Goal: Task Accomplishment & Management: Complete application form

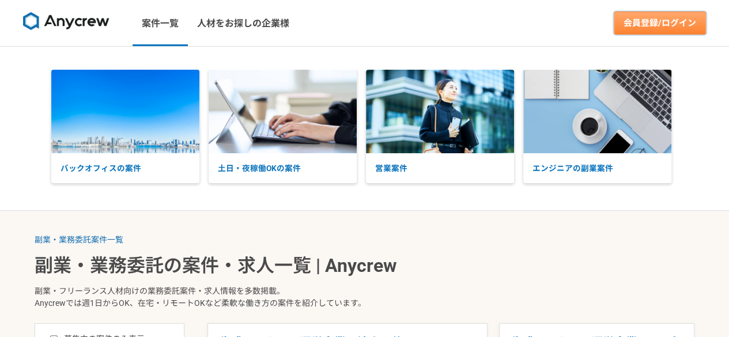
click at [663, 23] on link "会員登録/ログイン" at bounding box center [660, 23] width 92 height 23
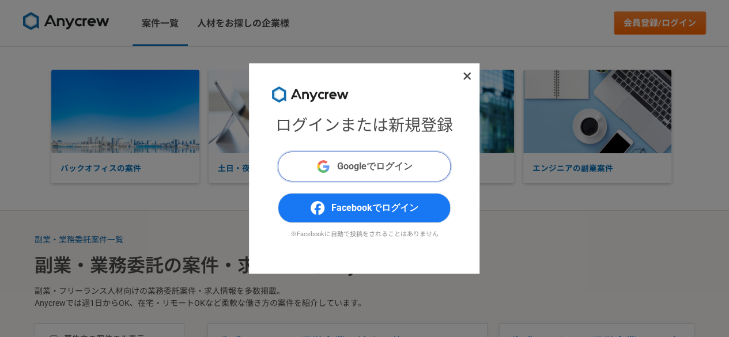
click at [402, 156] on button "Googleでログイン" at bounding box center [364, 167] width 173 height 30
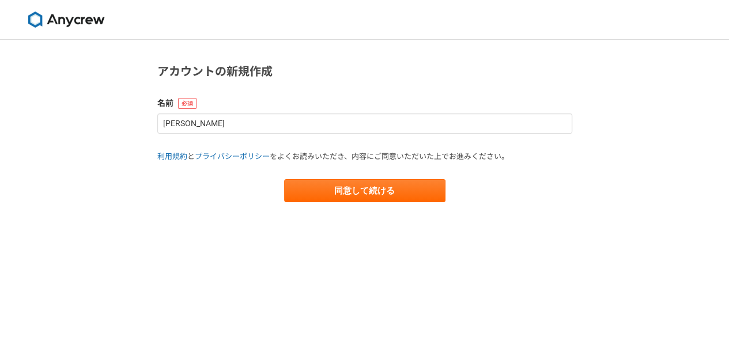
click at [73, 17] on img at bounding box center [66, 20] width 86 height 16
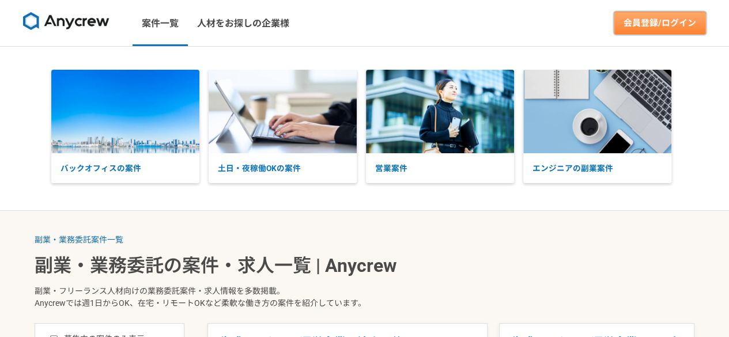
click at [681, 27] on link "会員登録/ログイン" at bounding box center [660, 23] width 92 height 23
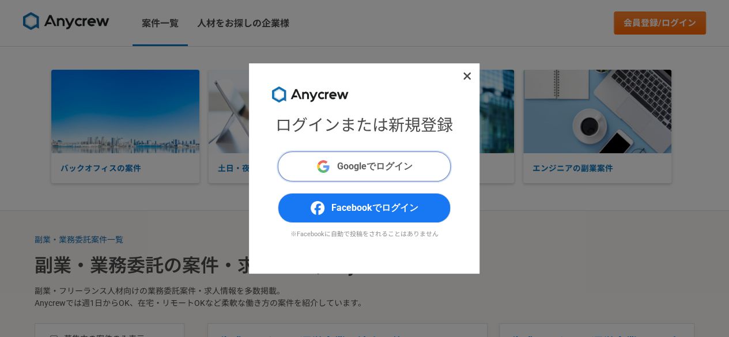
click at [380, 163] on span "Googleでログイン" at bounding box center [375, 167] width 76 height 14
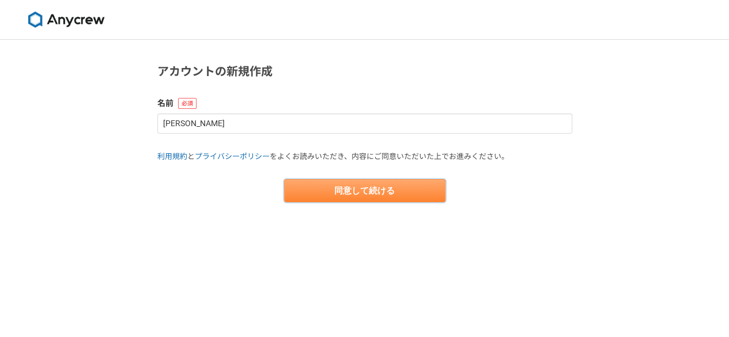
click at [421, 191] on button "同意して続ける" at bounding box center [364, 190] width 161 height 23
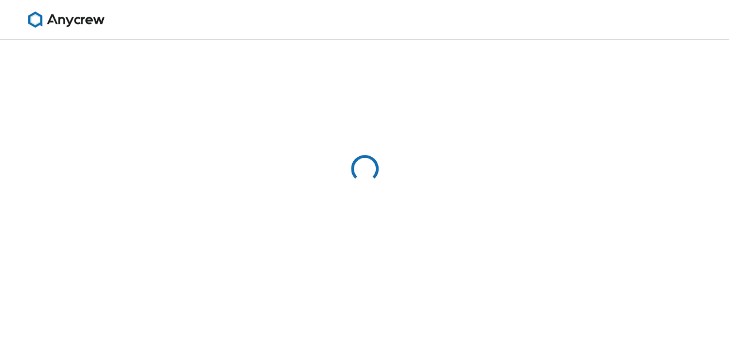
select select "13"
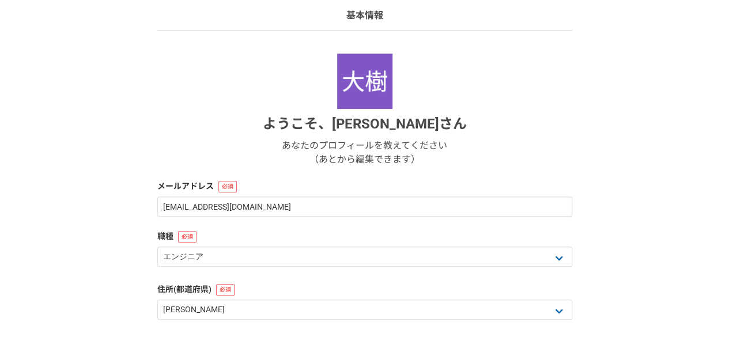
scroll to position [85, 0]
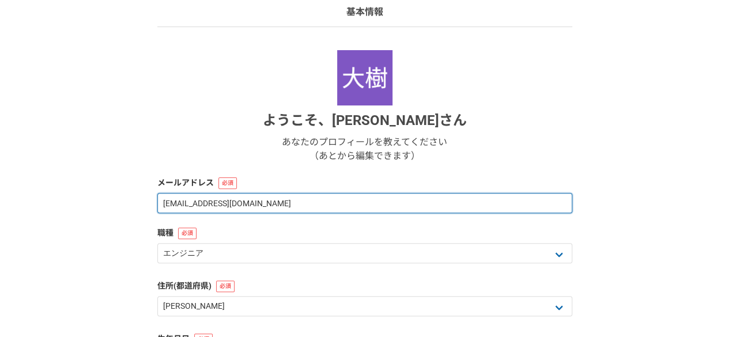
click at [394, 205] on input "bergkamp10q@gmail.com" at bounding box center [364, 203] width 415 height 20
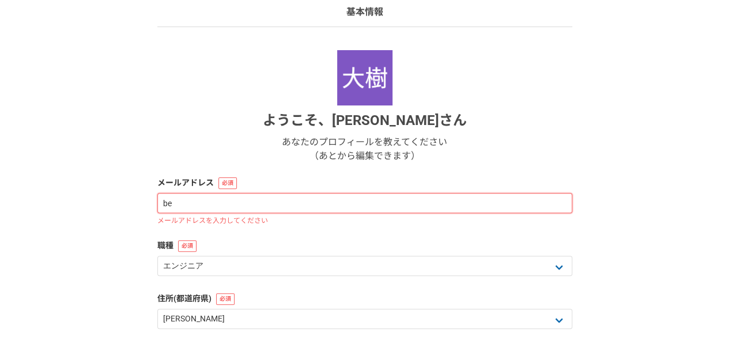
type input "b"
type input "z"
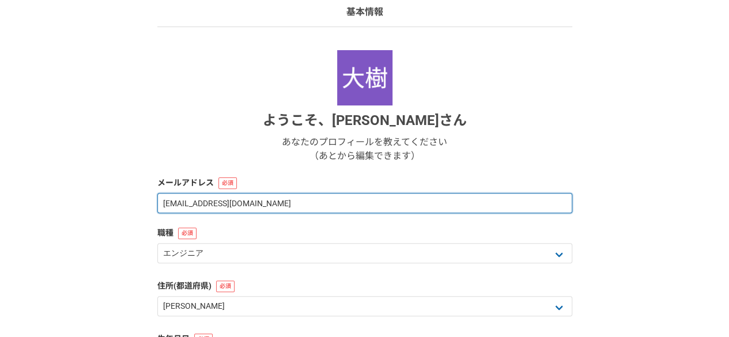
type input "zenseizenkou@outlook.com"
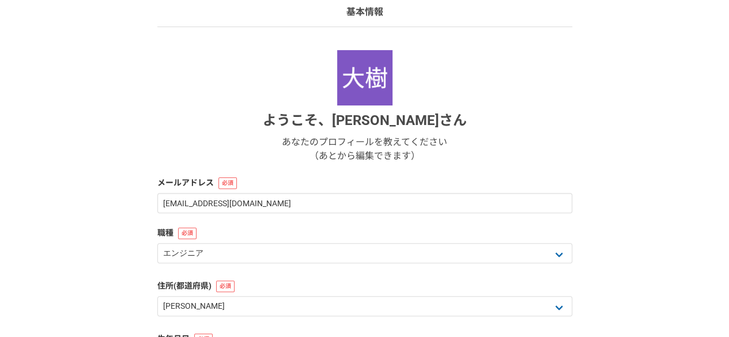
click at [679, 190] on div "1 2 3 4 5 6 基本情報 ようこそ、 多和大樹 さん あなたのプロフィールを教えてください （あとから編集できます） メールアドレス zenseize…" at bounding box center [364, 221] width 729 height 535
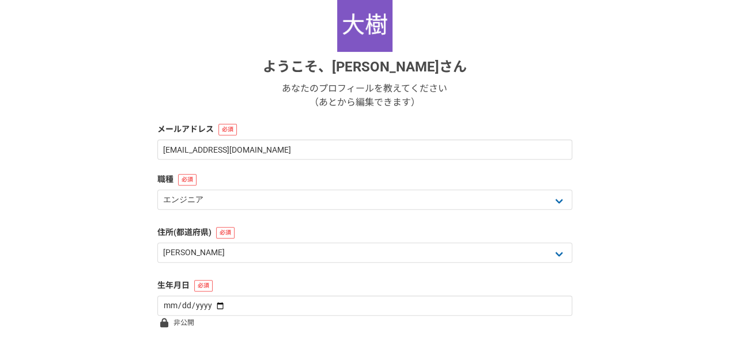
scroll to position [141, 0]
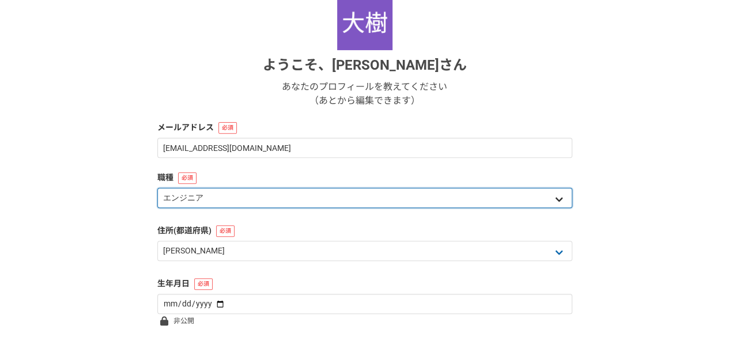
click at [523, 189] on select "エンジニア デザイナー ライター 営業 マーケティング 企画・事業開発 バックオフィス その他" at bounding box center [364, 198] width 415 height 20
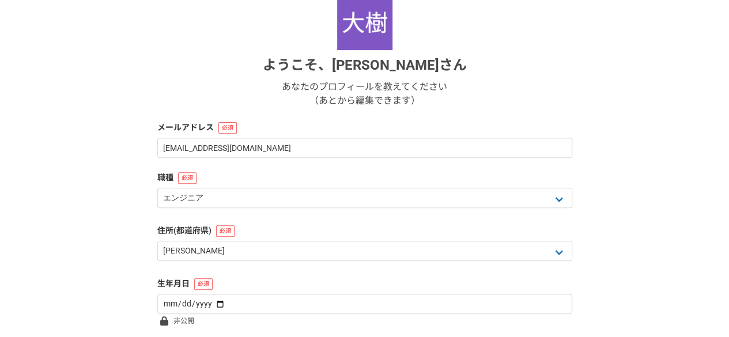
click at [23, 205] on div "1 2 3 4 5 6 基本情報 ようこそ、 多和大樹 さん あなたのプロフィールを教えてください （あとから編集できます） メールアドレス zenseize…" at bounding box center [364, 166] width 729 height 535
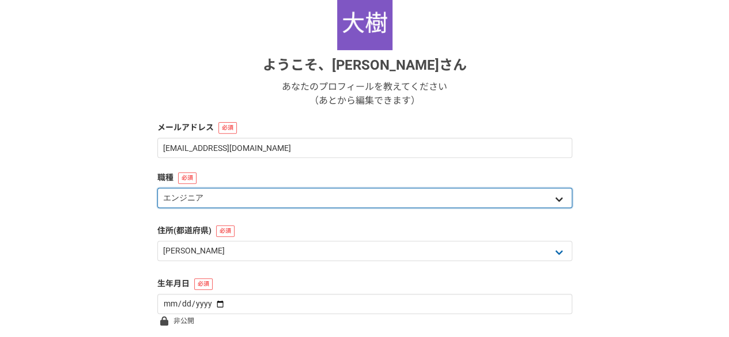
click at [311, 192] on select "エンジニア デザイナー ライター 営業 マーケティング 企画・事業開発 バックオフィス その他" at bounding box center [364, 198] width 415 height 20
select select "7"
click at [157, 188] on select "エンジニア デザイナー ライター 営業 マーケティング 企画・事業開発 バックオフィス その他" at bounding box center [364, 198] width 415 height 20
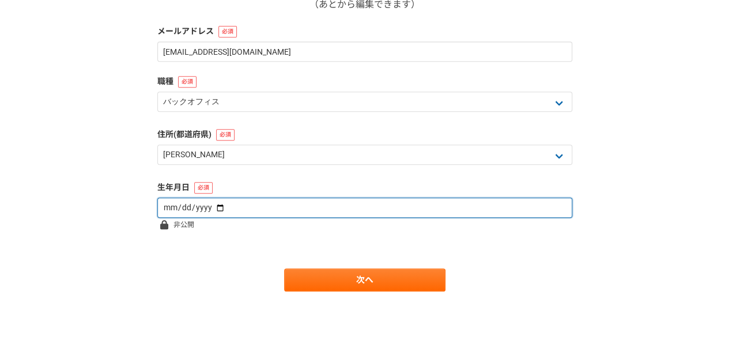
click at [202, 207] on input "date" at bounding box center [364, 208] width 415 height 20
type input "1979-09-17"
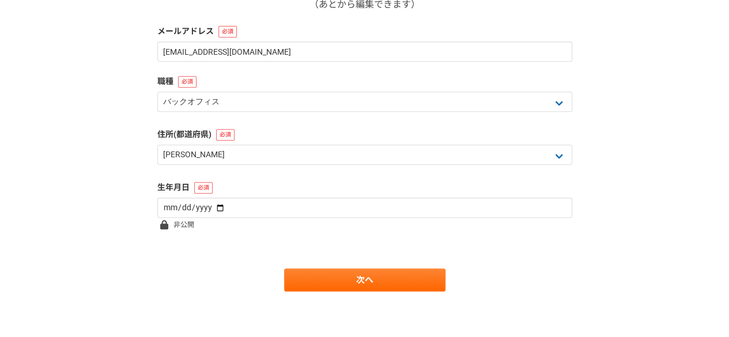
click at [118, 232] on div "1 2 3 4 5 6 基本情報 ようこそ、 多和大樹 さん あなたのプロフィールを教えてください （あとから編集できます） メールアドレス zenseize…" at bounding box center [364, 70] width 729 height 535
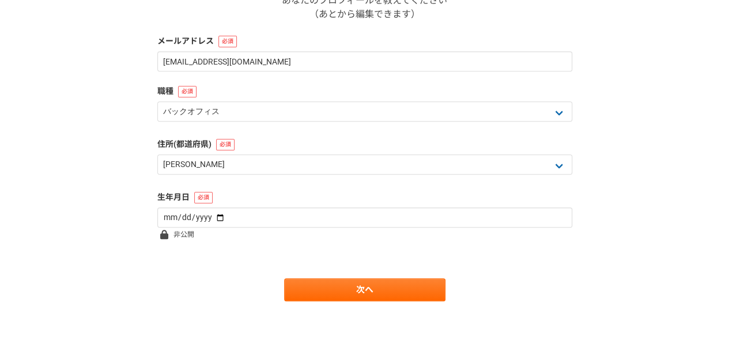
scroll to position [228, 0]
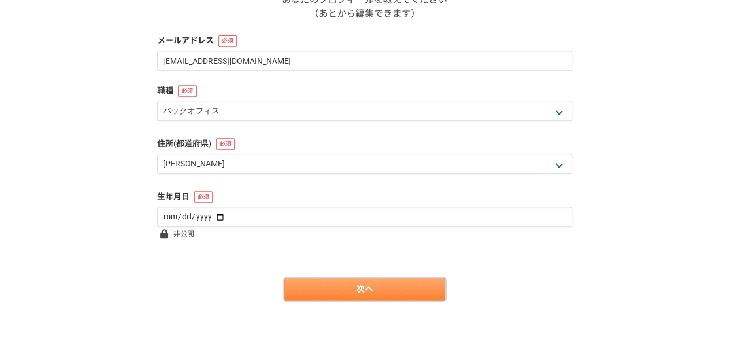
click at [423, 299] on link "次へ" at bounding box center [364, 289] width 161 height 23
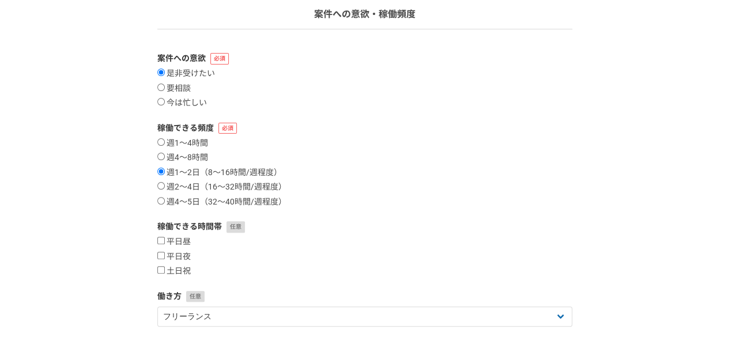
scroll to position [84, 0]
click at [164, 193] on div "週1〜4時間 週4〜8時間 週1〜2日（8〜16時間/週程度） 週2〜4日（16〜32時間/週程度） 週4〜5日（32〜40時間/週程度）" at bounding box center [364, 172] width 415 height 69
click at [167, 186] on label "週2〜4日（16〜32時間/週程度）" at bounding box center [221, 187] width 129 height 10
click at [165, 186] on input "週2〜4日（16〜32時間/週程度）" at bounding box center [160, 185] width 7 height 7
radio input "true"
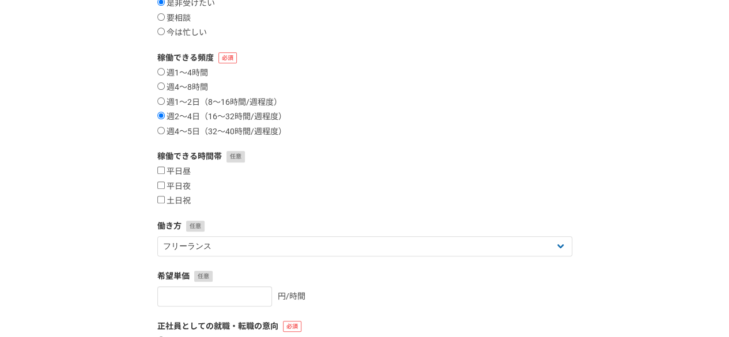
scroll to position [156, 0]
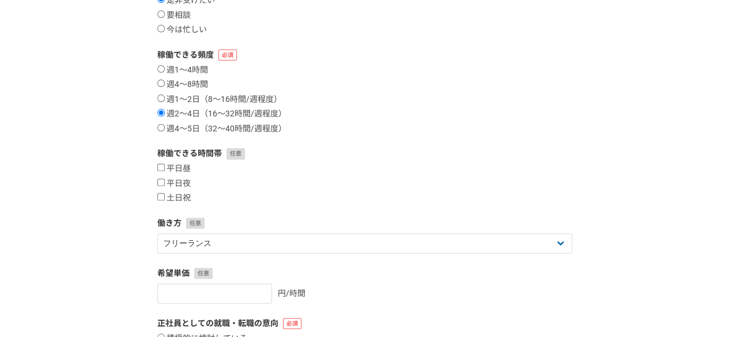
click at [159, 205] on form "案件への意欲 是非受けたい 要相談 今は忙しい 稼働できる頻度 週1〜4時間 週4〜8時間 週1〜2日（8〜16時間/週程度） 週2〜4日（16〜32時間/週…" at bounding box center [364, 212] width 415 height 467
click at [163, 195] on input "土日祝" at bounding box center [160, 196] width 7 height 7
checkbox input "true"
click at [160, 180] on input "平日夜" at bounding box center [160, 182] width 7 height 7
checkbox input "true"
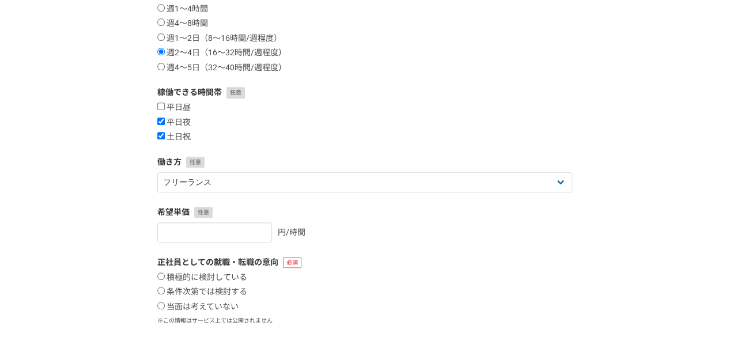
scroll to position [218, 0]
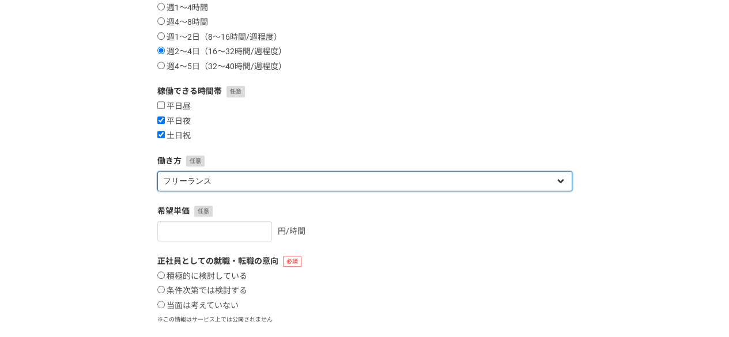
click at [341, 185] on select "フリーランス 副業 その他" at bounding box center [364, 181] width 415 height 20
select select "sidejob"
click at [157, 171] on select "フリーランス 副業 その他" at bounding box center [364, 181] width 415 height 20
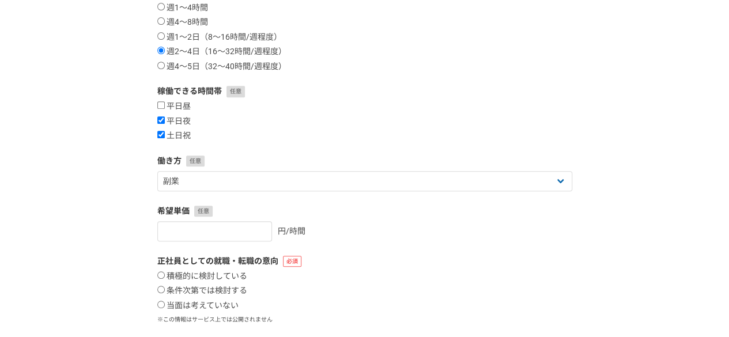
click at [65, 201] on div "1 2 3 4 5 6 案件への意欲・稼働頻度 案件への意欲 是非受けたい 要相談 今は忙しい 稼働できる頻度 週1〜4時間 週4〜8時間 週1〜2日（8〜1…" at bounding box center [364, 125] width 729 height 609
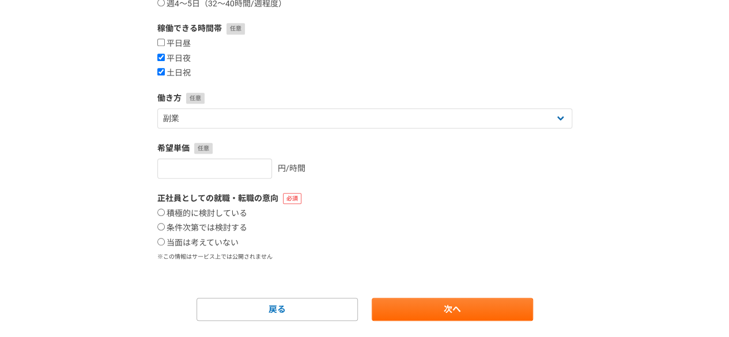
scroll to position [286, 0]
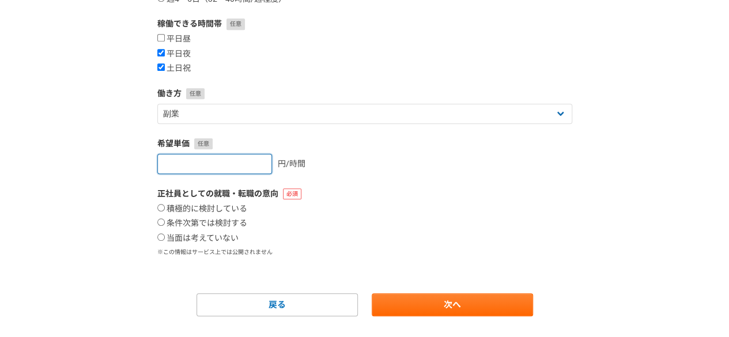
click at [212, 156] on input "number" at bounding box center [214, 164] width 115 height 20
click at [50, 186] on div "1 2 3 4 5 6 案件への意欲・稼働頻度 案件への意欲 是非受けたい 要相談 今は忙しい 稼働できる頻度 週1〜4時間 週4〜8時間 週1〜2日（8〜1…" at bounding box center [364, 58] width 729 height 609
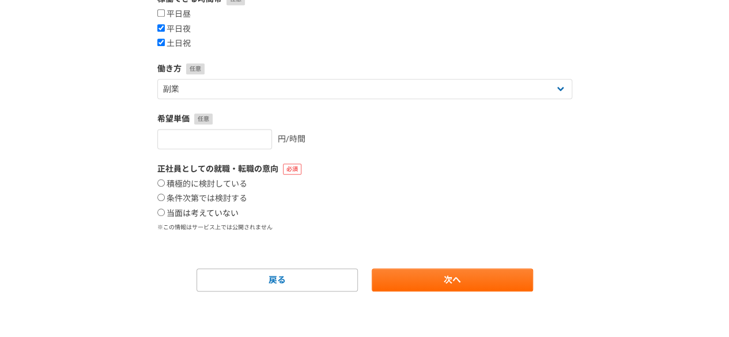
click at [159, 210] on input "当面は考えていない" at bounding box center [160, 212] width 7 height 7
radio input "true"
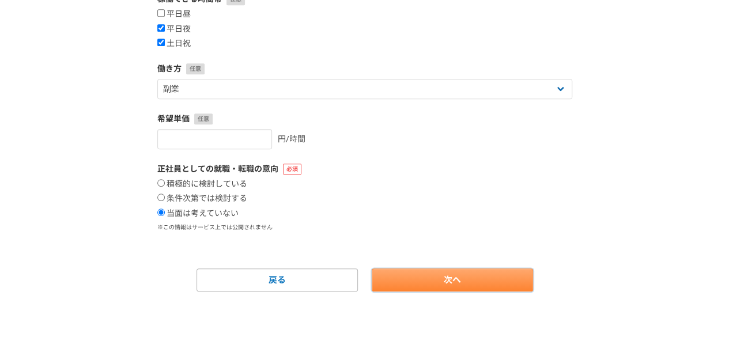
click at [526, 281] on link "次へ" at bounding box center [452, 280] width 161 height 23
select select
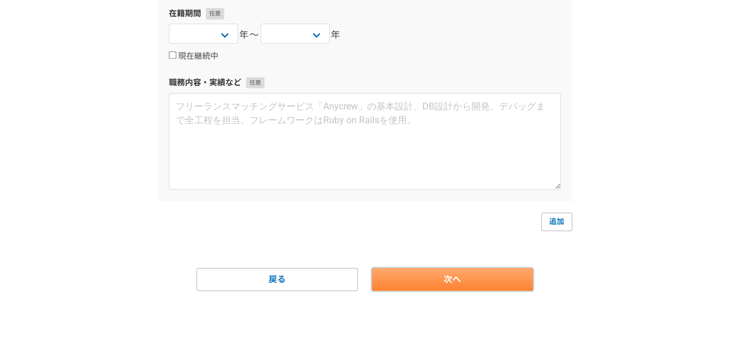
scroll to position [0, 0]
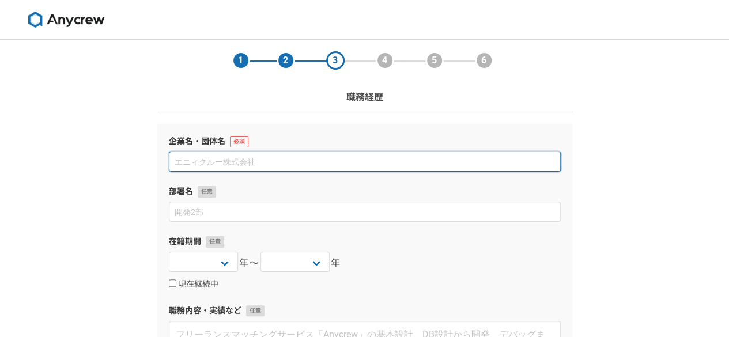
click at [409, 161] on input at bounding box center [365, 162] width 392 height 20
type input "株式会社小田急フィナンシャルセンター"
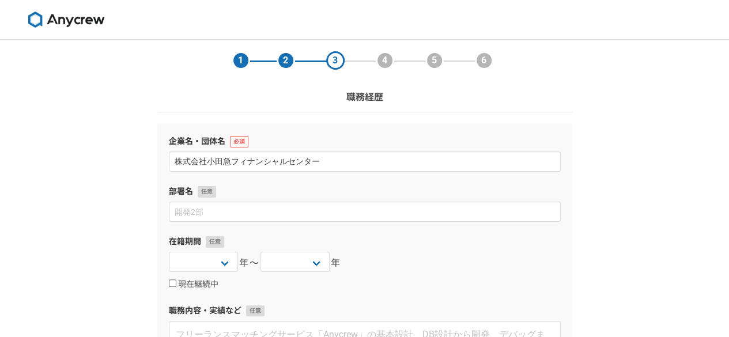
click at [608, 147] on div "1 2 3 4 5 6 職務経歴 企業名・団体名 株式会社小田急フィナンシャルセンター 部署名 在籍期間 2025 2024 2023 2022 2021 2…" at bounding box center [364, 303] width 729 height 526
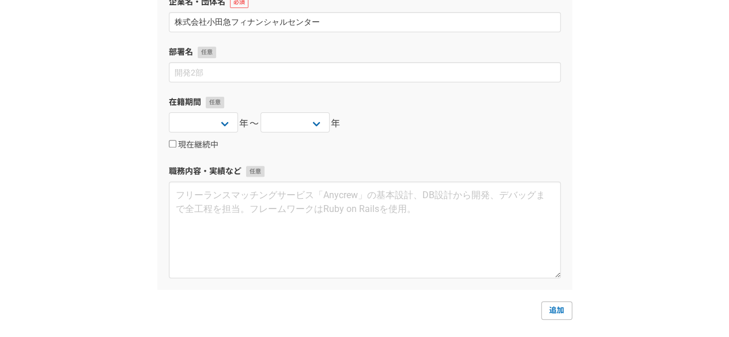
scroll to position [98, 0]
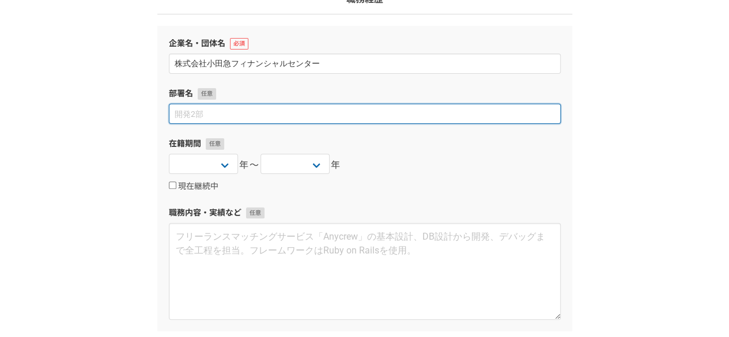
click at [384, 118] on input at bounding box center [365, 114] width 392 height 20
type input "ペイロール課"
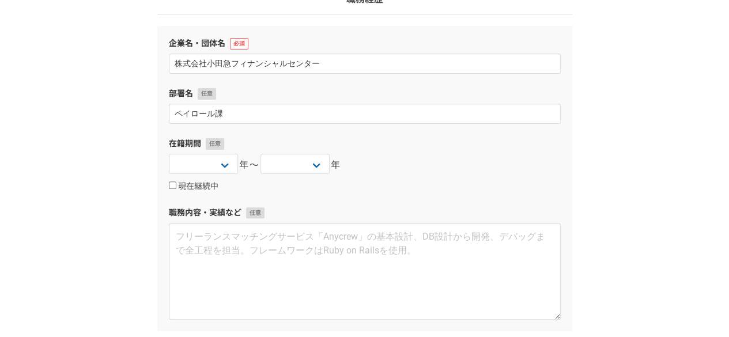
click at [624, 124] on div "1 2 3 4 5 6 職務経歴 企業名・団体名 株式会社小田急フィナンシャルセンター 部署名 ペイロール課 在籍期間 2025 2024 2023 2022…" at bounding box center [364, 205] width 729 height 526
click at [227, 168] on select "2025 2024 2023 2022 2021 2020 2019 2018 2017 2016 2015 2014 2013 2012 2011 2010…" at bounding box center [203, 164] width 69 height 20
select select "2019"
click at [169, 154] on select "2025 2024 2023 2022 2021 2020 2019 2018 2017 2016 2015 2014 2013 2012 2011 2010…" at bounding box center [203, 164] width 69 height 20
click at [172, 183] on input "現在継続中" at bounding box center [172, 185] width 7 height 7
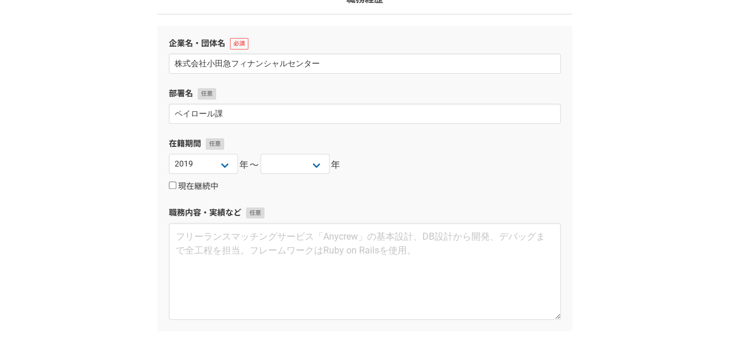
checkbox input "true"
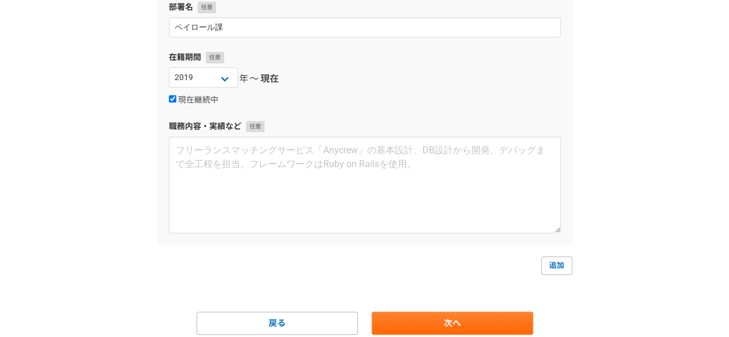
scroll to position [227, 0]
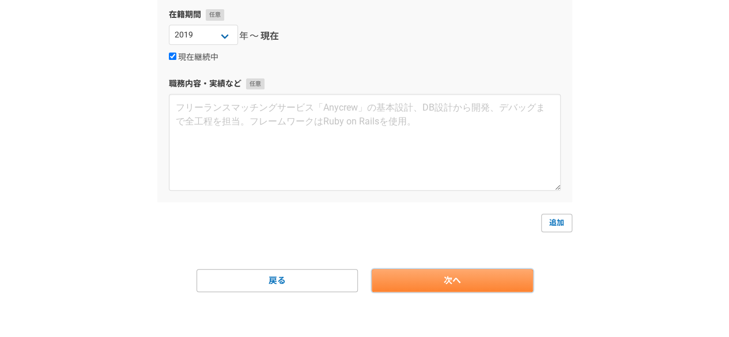
click at [478, 288] on link "次へ" at bounding box center [452, 280] width 161 height 23
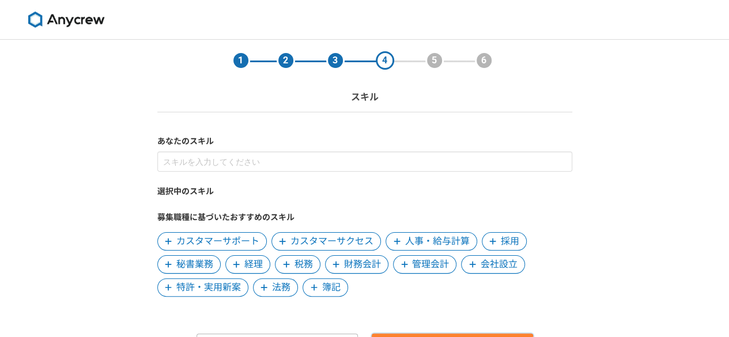
scroll to position [65, 0]
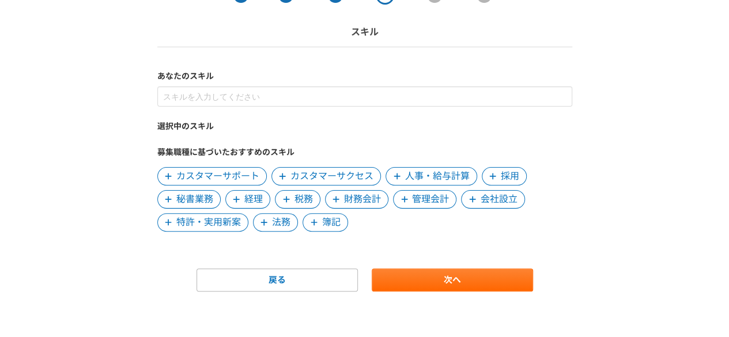
click at [432, 173] on span "人事・給与計算" at bounding box center [437, 176] width 65 height 14
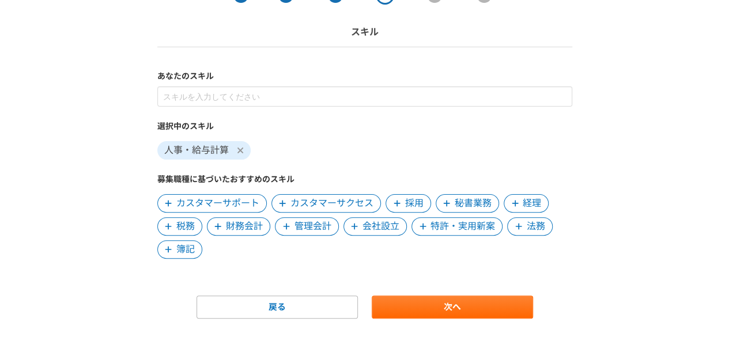
click at [314, 224] on span "管理会計" at bounding box center [313, 227] width 37 height 14
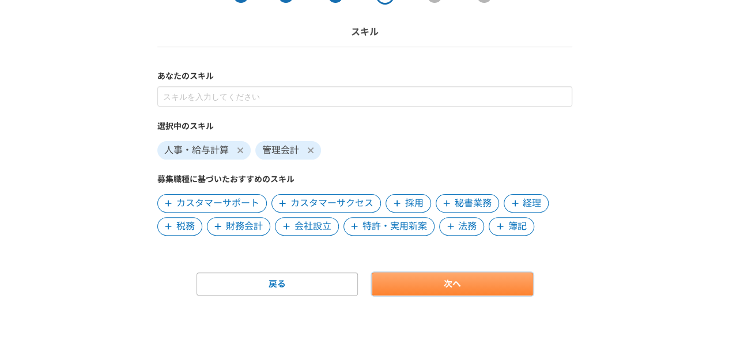
click at [482, 281] on link "次へ" at bounding box center [452, 284] width 161 height 23
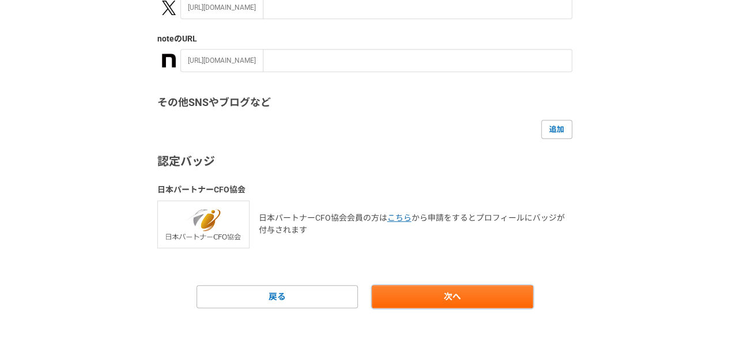
scroll to position [296, 0]
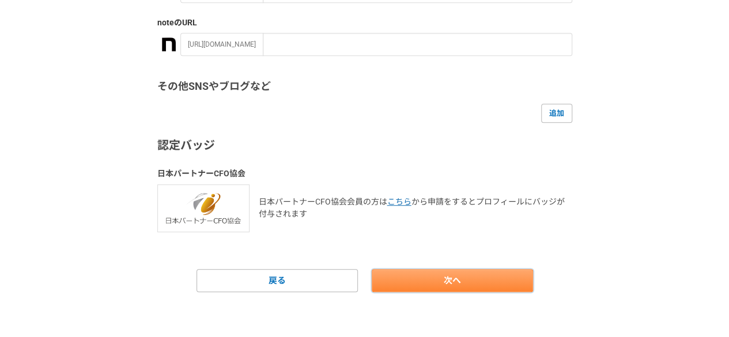
click at [500, 273] on link "次へ" at bounding box center [452, 280] width 161 height 23
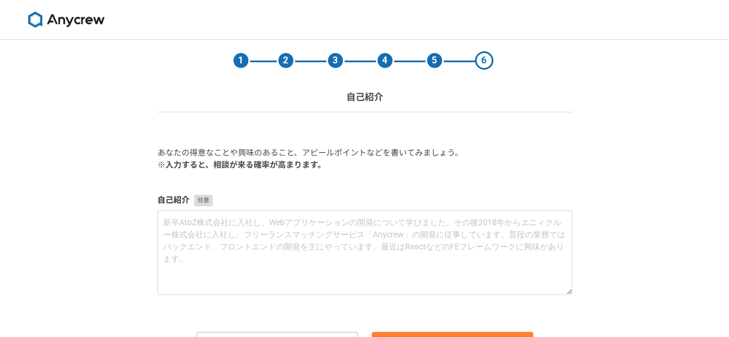
scroll to position [1, 0]
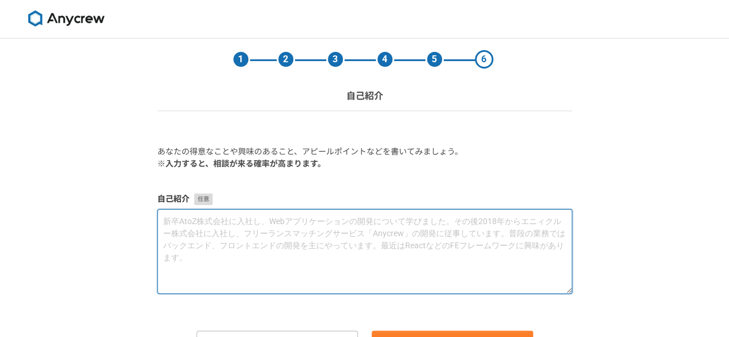
click at [367, 233] on textarea at bounding box center [364, 251] width 415 height 85
paste textarea "給与計算業務に15年間従事し、正確性と期日厳守を徹底してきました。営業企画では5年間、数値分析と戦略立案を通じて売上向上に貢献。地道な積み重ねと周囲との連携を…"
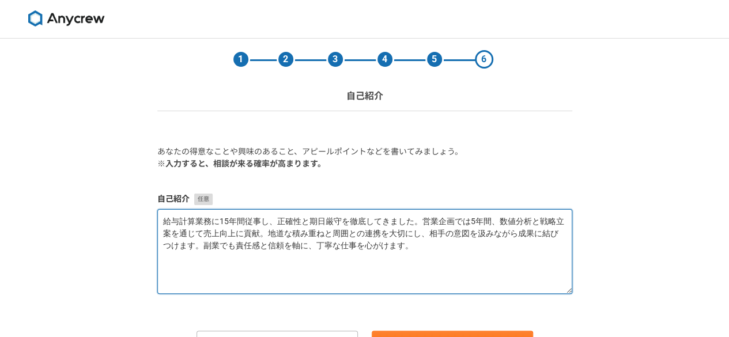
type textarea "給与計算業務に15年間従事し、正確性と期日厳守を徹底してきました。営業企画では5年間、数値分析と戦略立案を通じて売上向上に貢献。地道な積み重ねと周囲との連携を…"
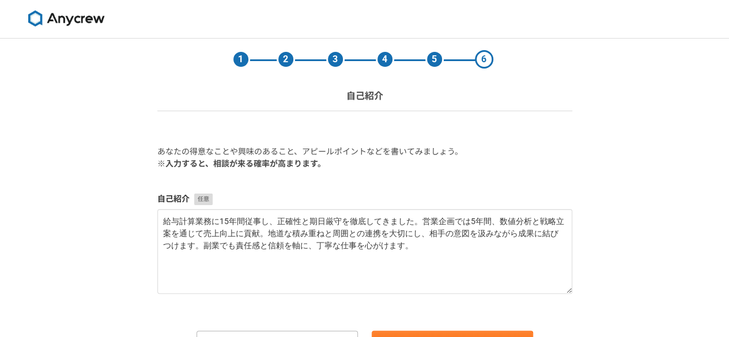
click at [643, 178] on div "1 2 3 4 5 6 自己紹介 あなたの得意なことや興味のあること、アピールポイントなどを書いてみましょう。 ※入力すると、相談が来る確率が高まります。 自…" at bounding box center [364, 219] width 729 height 361
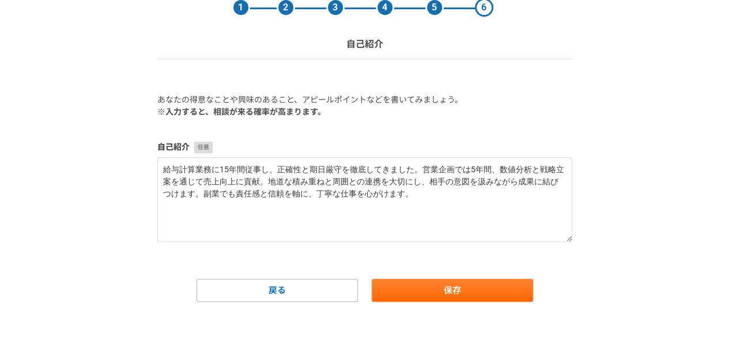
scroll to position [54, 0]
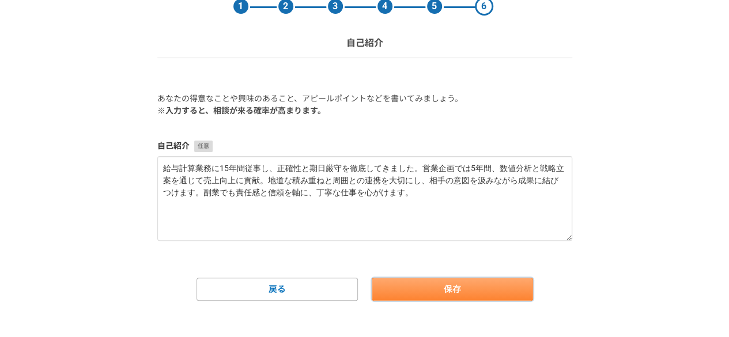
click at [517, 279] on button "保存" at bounding box center [452, 289] width 161 height 23
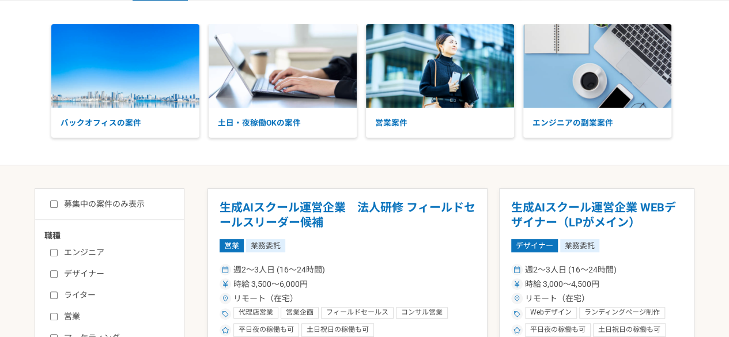
scroll to position [48, 0]
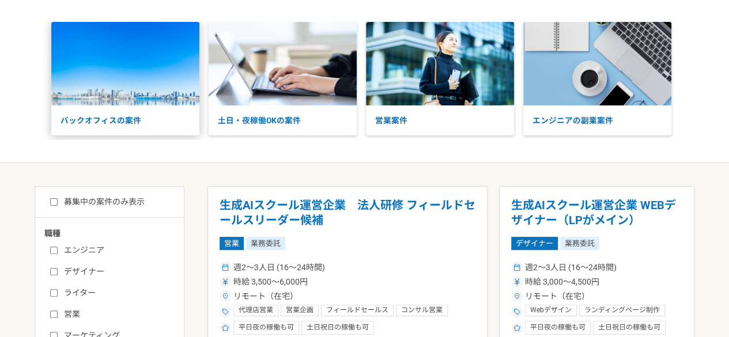
click at [103, 115] on p "バックオフィスの案件" at bounding box center [125, 120] width 148 height 30
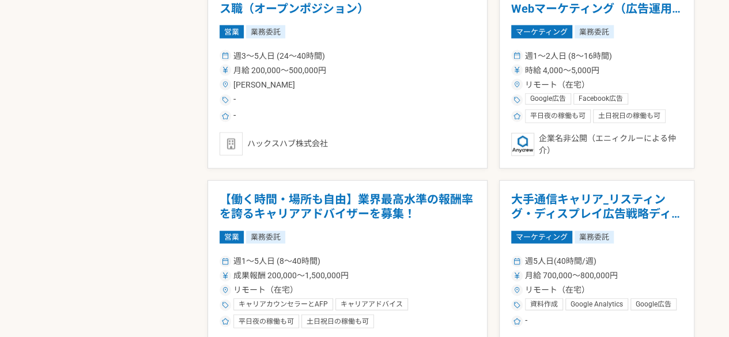
scroll to position [1299, 0]
